Goal: Task Accomplishment & Management: Use online tool/utility

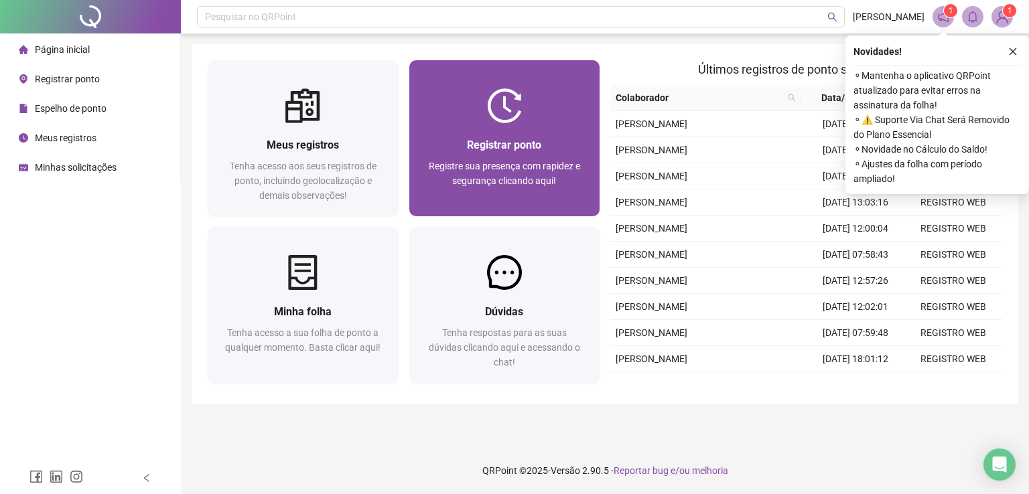
click at [551, 115] on div at bounding box center [504, 105] width 191 height 35
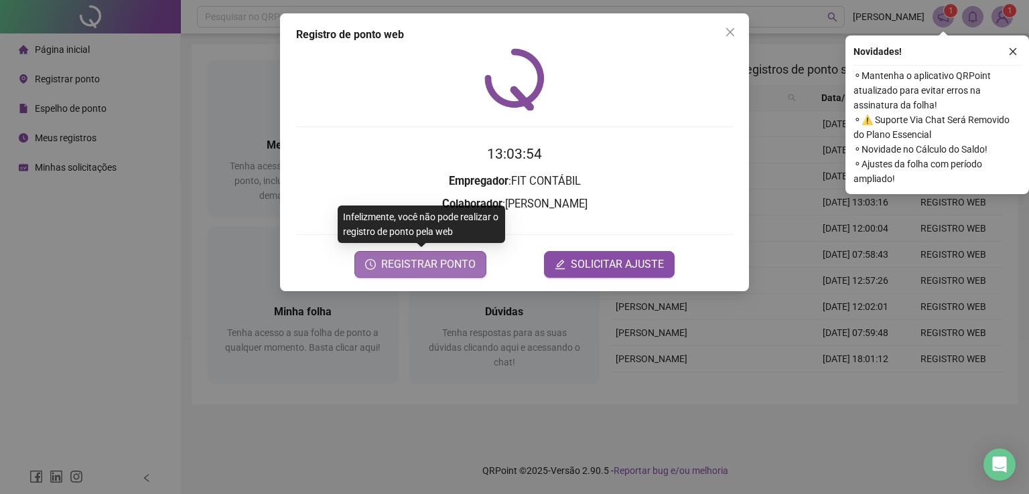
click at [451, 268] on span "REGISTRAR PONTO" at bounding box center [428, 265] width 94 height 16
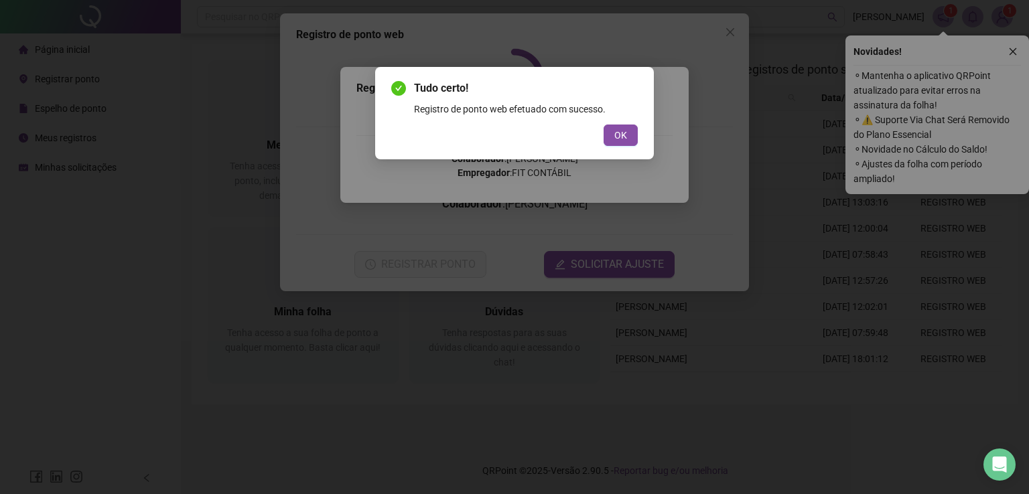
click at [643, 135] on div "Tudo certo! Registro de ponto web efetuado com sucesso. OK" at bounding box center [514, 113] width 279 height 92
drag, startPoint x: 577, startPoint y: 125, endPoint x: 584, endPoint y: 124, distance: 7.5
click at [579, 125] on div "OK" at bounding box center [514, 135] width 246 height 21
click at [593, 133] on div "OK" at bounding box center [514, 135] width 246 height 21
click at [619, 137] on span "OK" at bounding box center [620, 135] width 13 height 15
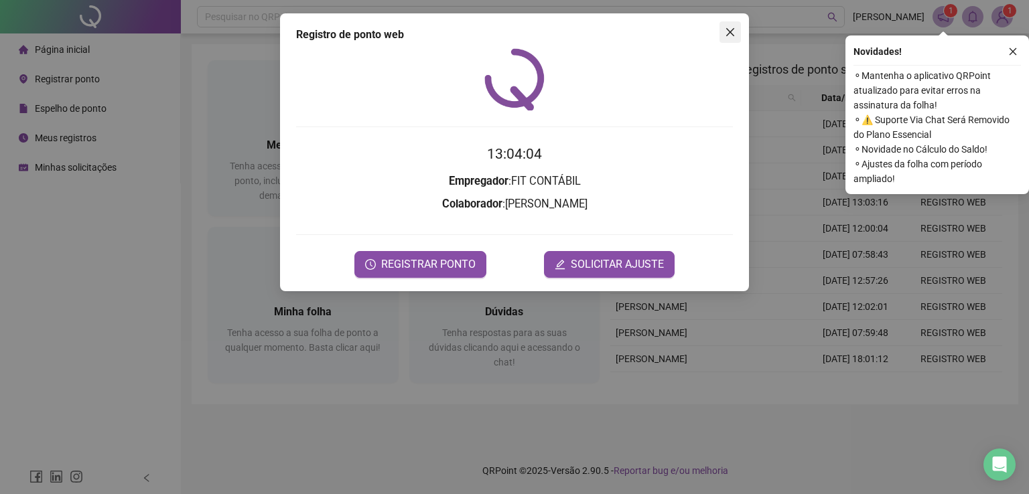
click at [731, 33] on icon "close" at bounding box center [730, 32] width 8 height 8
